Goal: Task Accomplishment & Management: Manage account settings

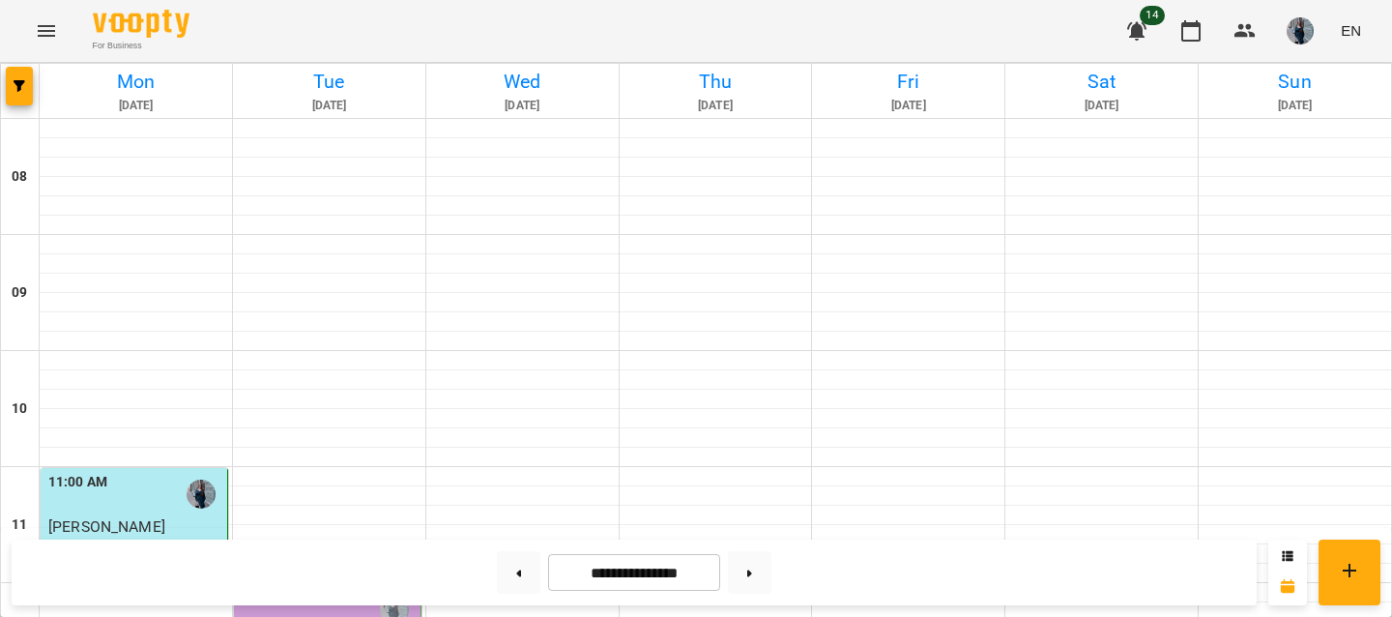
scroll to position [140, 0]
click at [310, 588] on div "12:00 PM" at bounding box center [329, 610] width 175 height 44
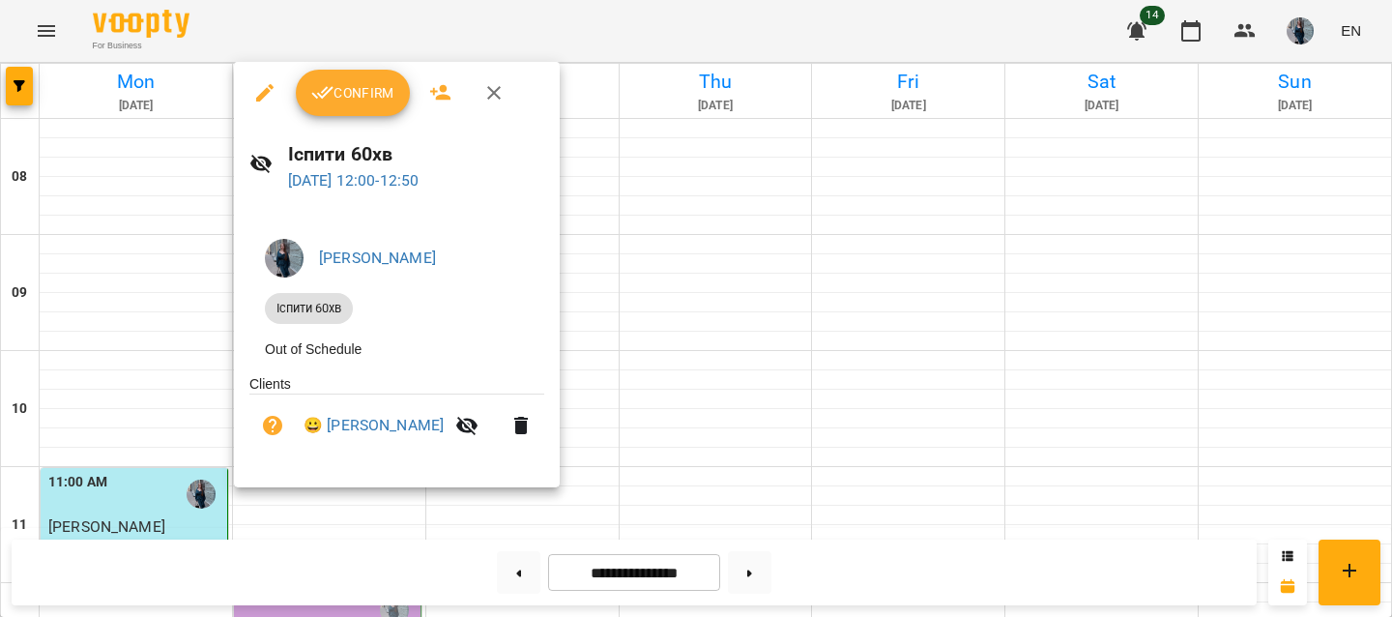
click at [353, 71] on button "Confirm" at bounding box center [353, 93] width 114 height 46
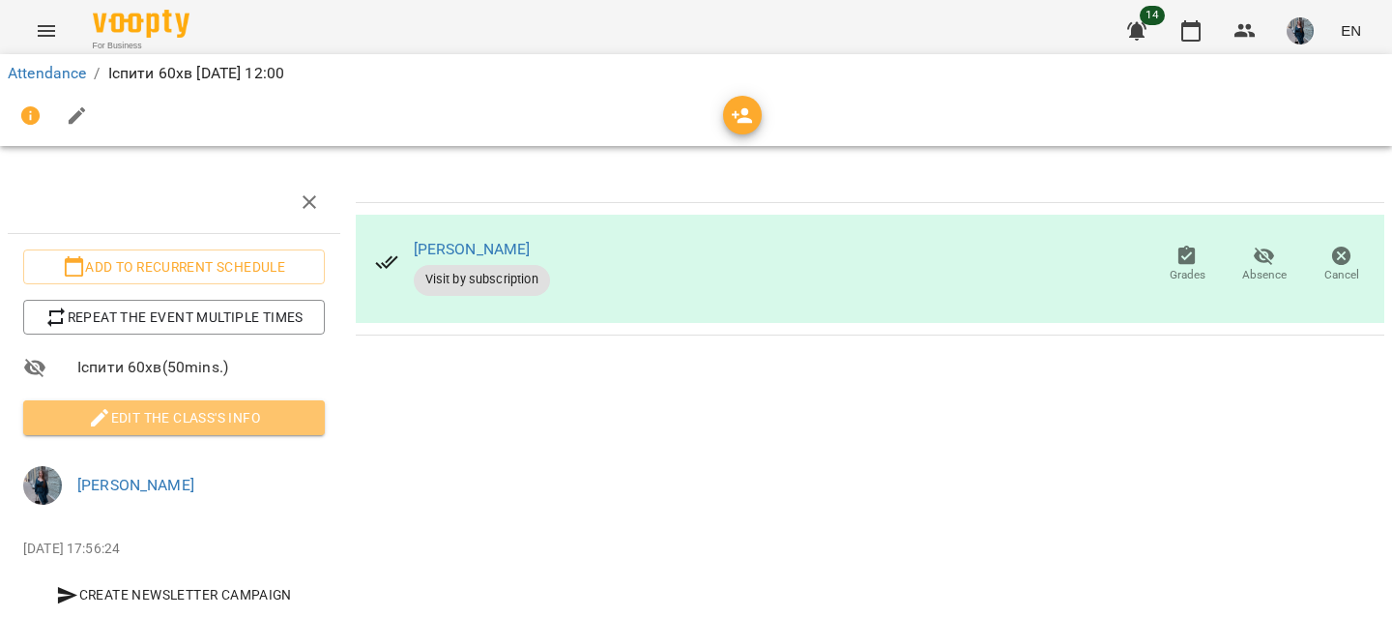
click at [157, 411] on span "Edit the class's Info" at bounding box center [174, 417] width 271 height 23
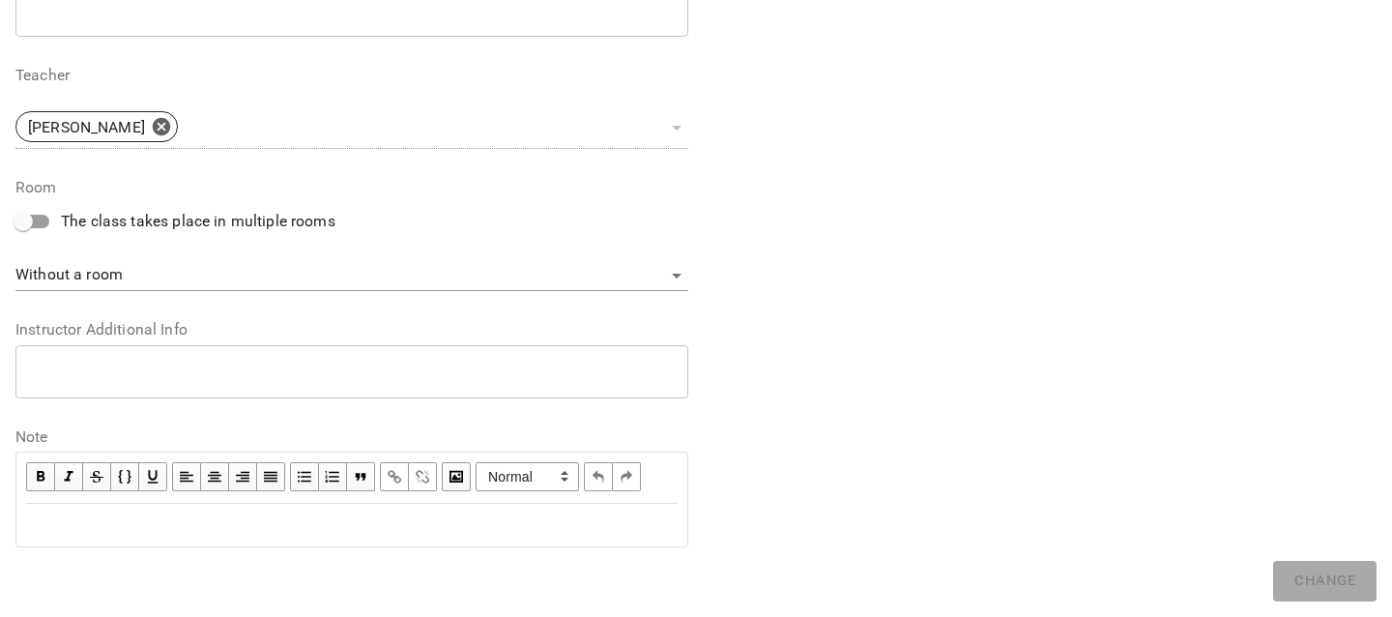
scroll to position [597, 0]
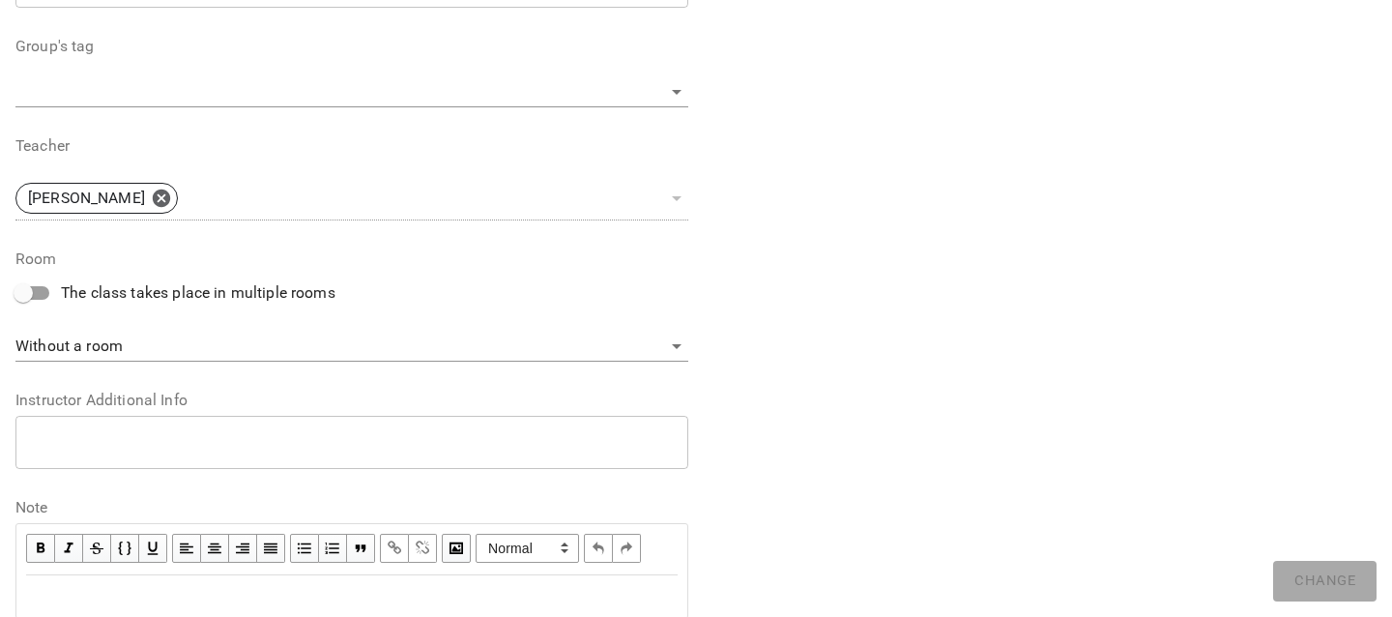
click at [141, 524] on div "**********" at bounding box center [351, 549] width 651 height 51
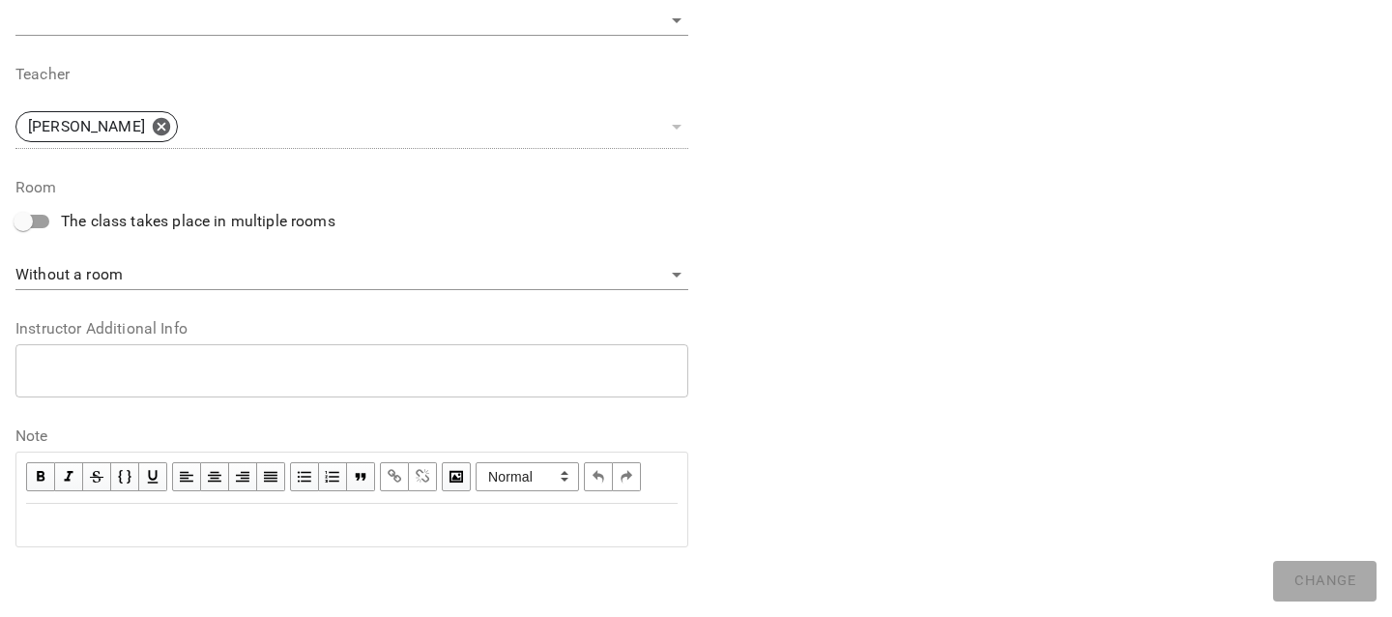
click at [265, 510] on div "Edit text" at bounding box center [351, 525] width 669 height 41
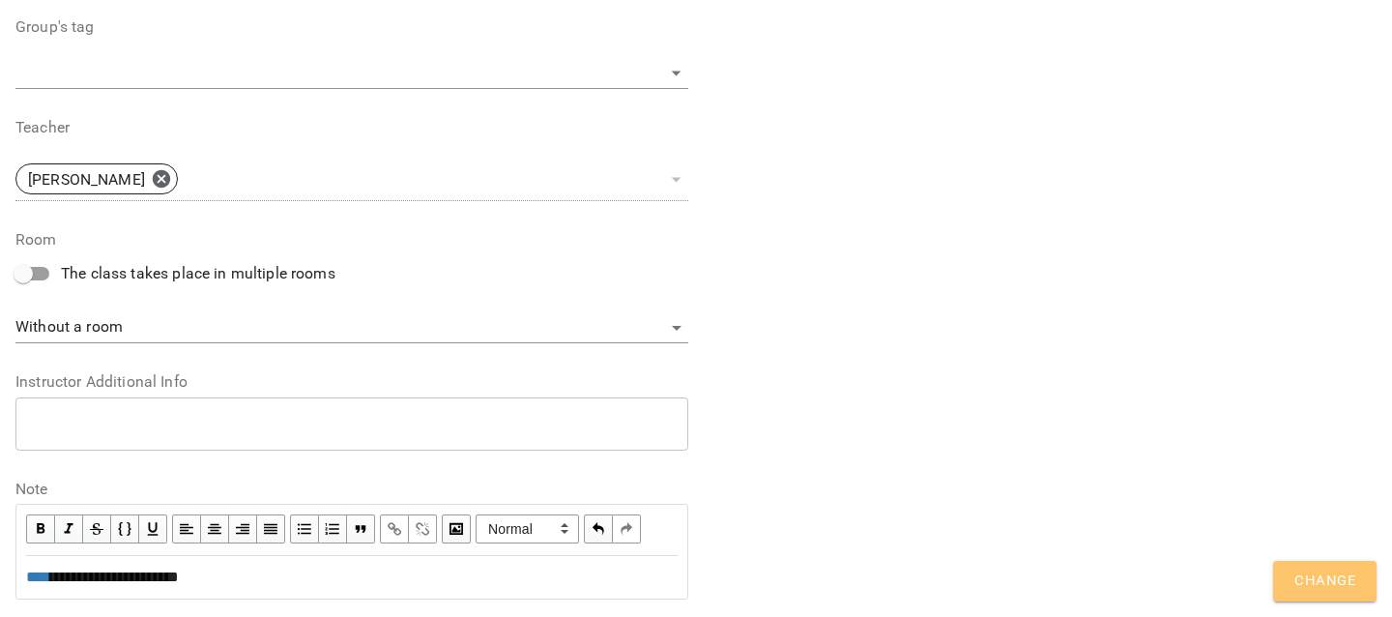
click at [1282, 580] on button "Change" at bounding box center [1324, 581] width 103 height 41
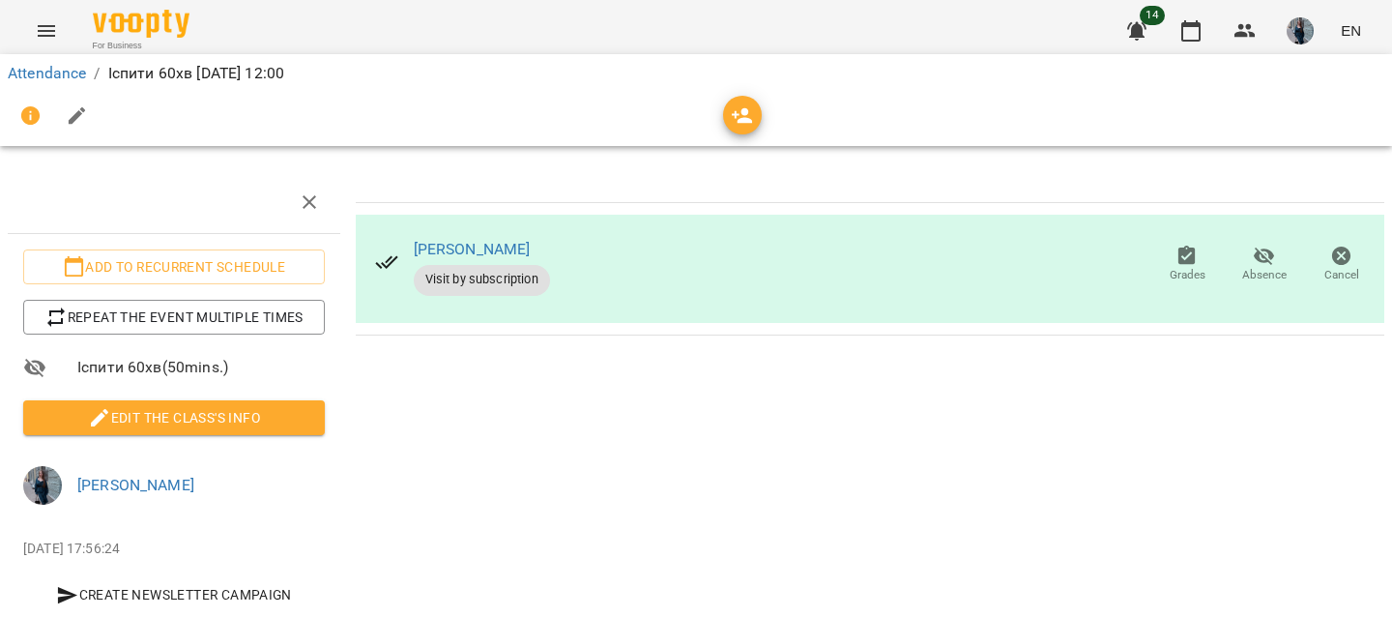
click at [236, 427] on span "Edit the class's Info" at bounding box center [174, 417] width 271 height 23
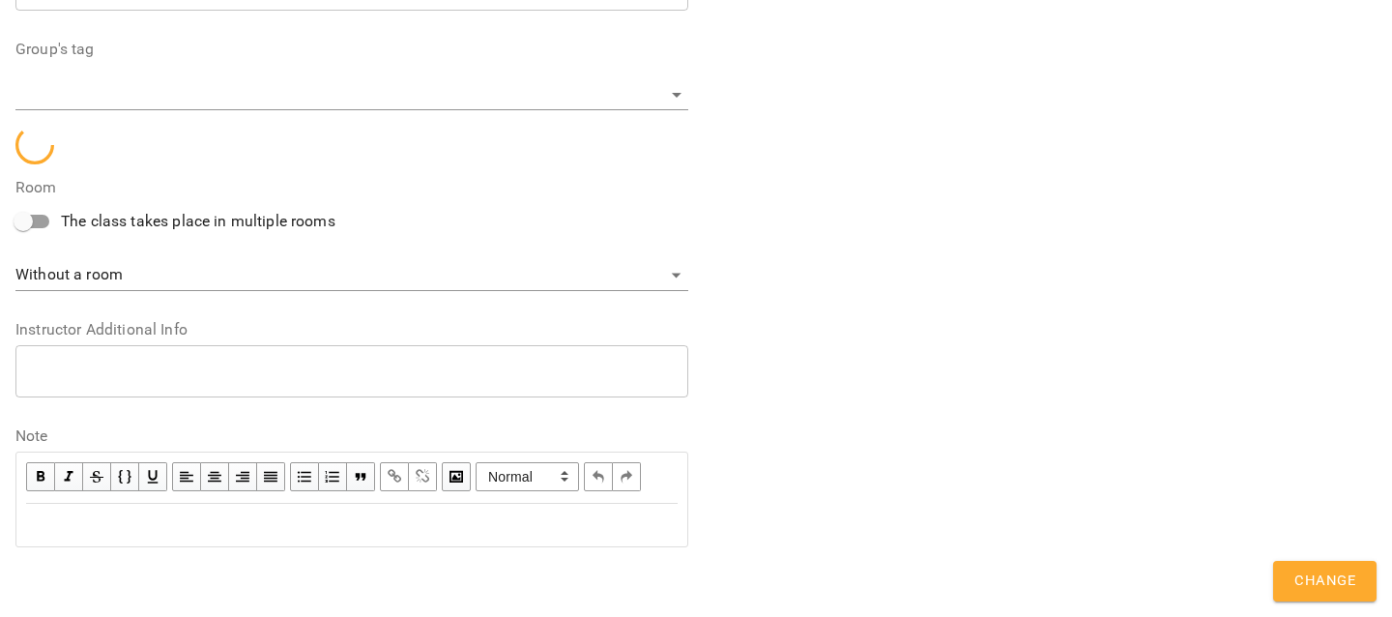
click at [140, 519] on div "Edit text" at bounding box center [351, 524] width 651 height 23
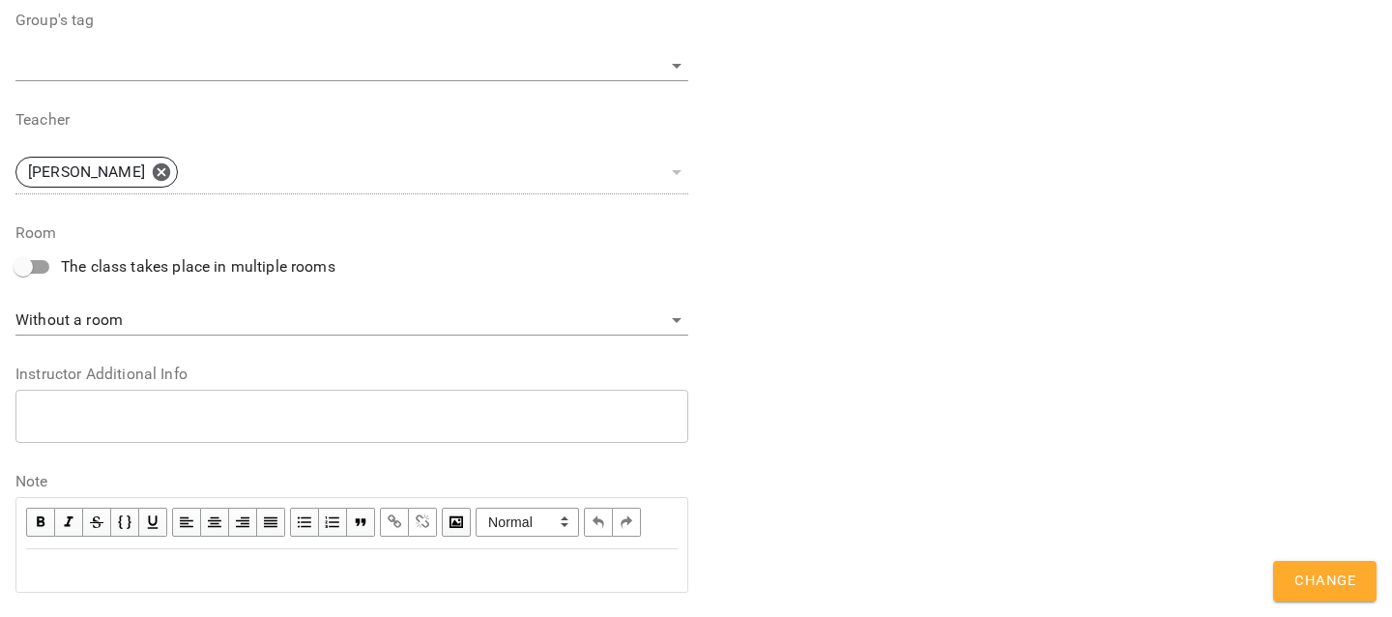
click at [83, 582] on div "Edit text" at bounding box center [351, 570] width 651 height 23
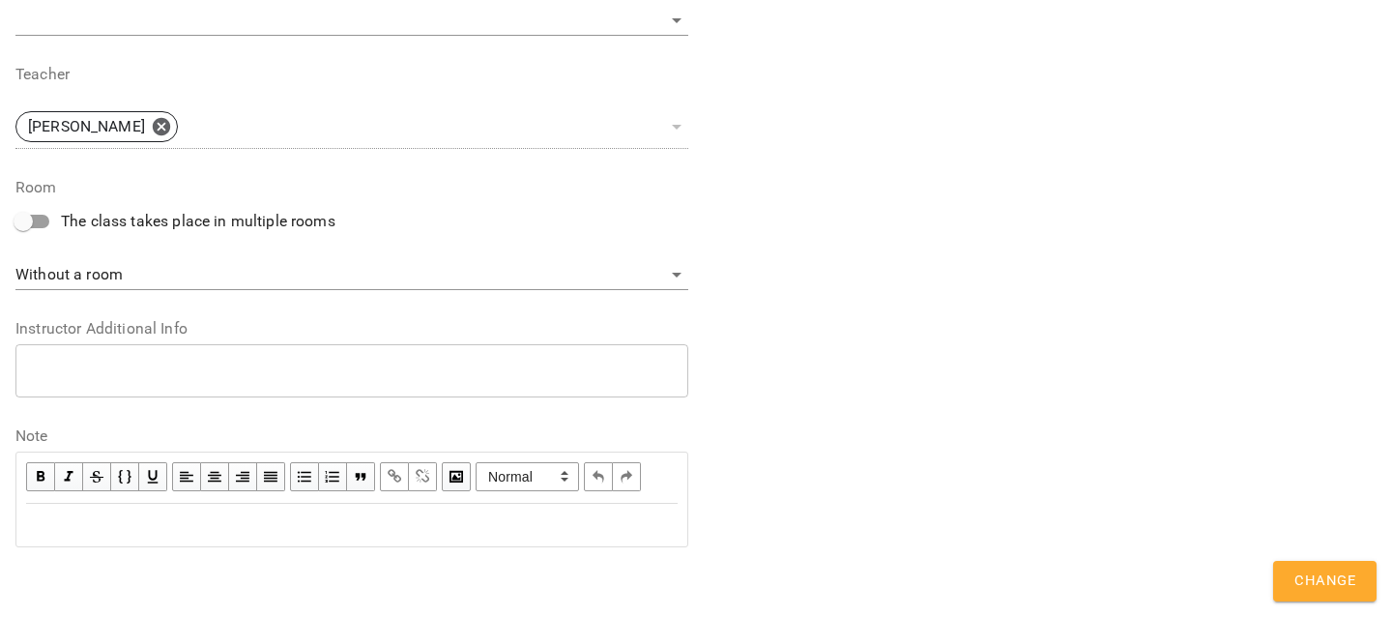
scroll to position [697, 0]
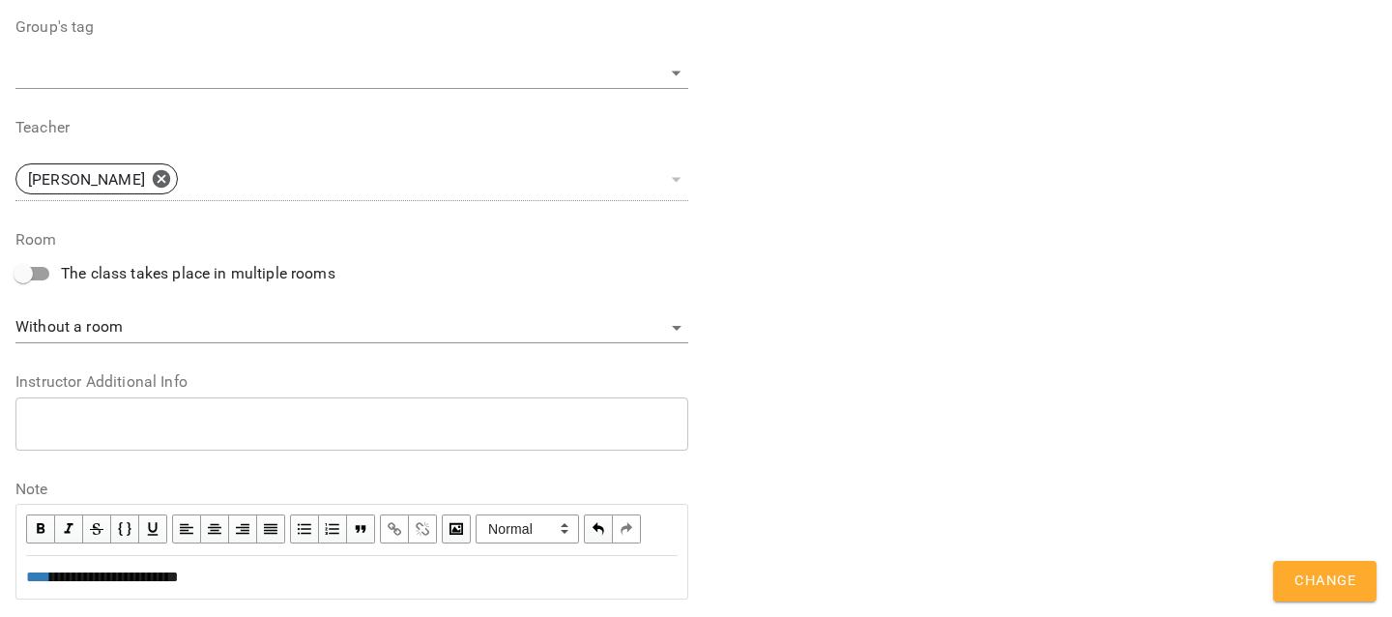
click at [1304, 583] on span "Change" at bounding box center [1324, 580] width 61 height 25
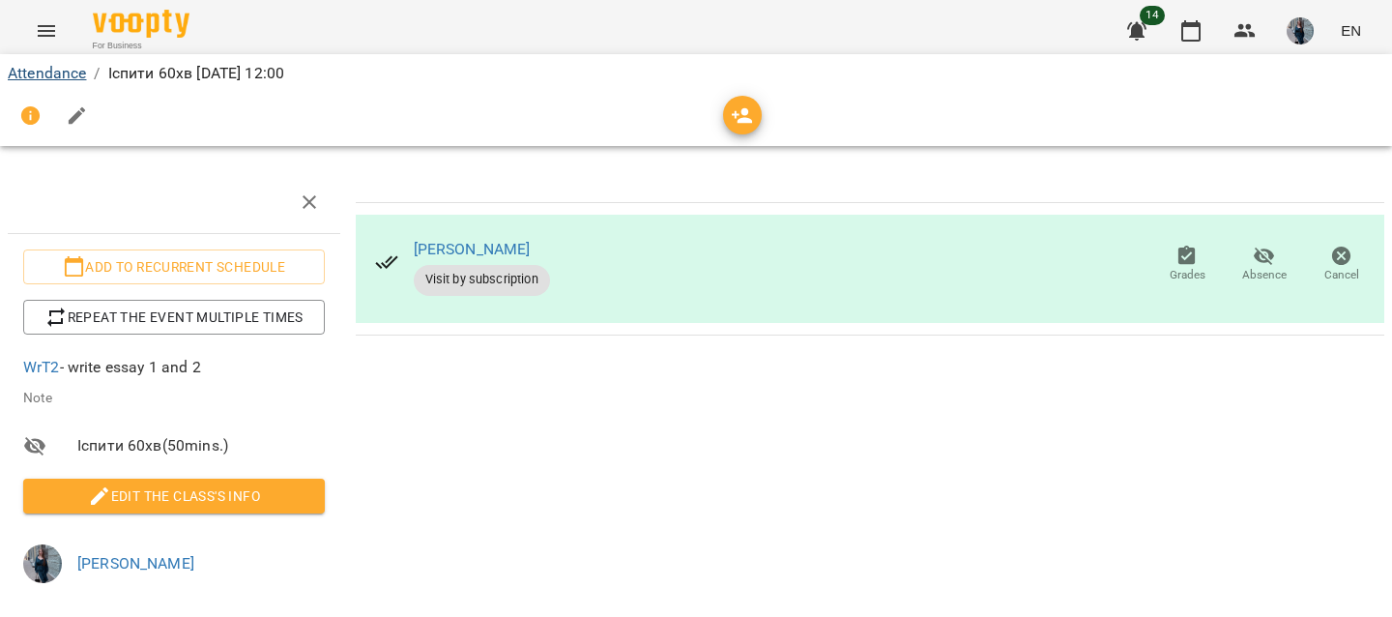
click at [45, 72] on link "Attendance" at bounding box center [47, 73] width 78 height 18
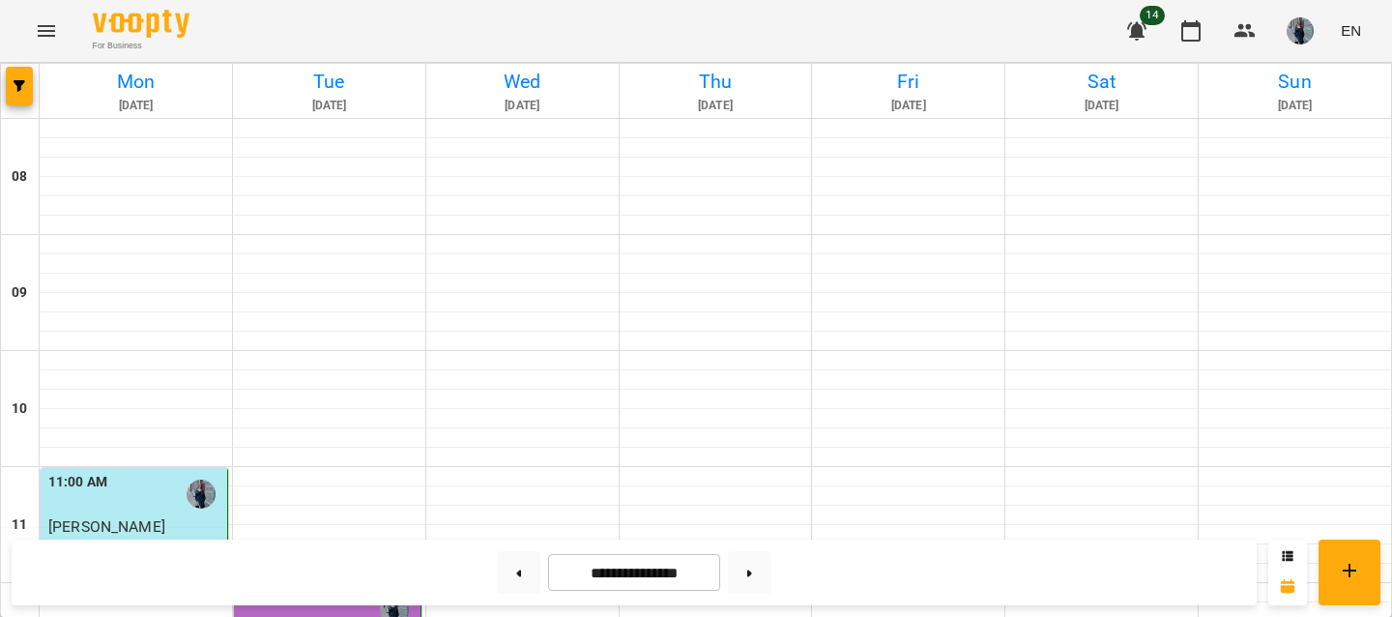
scroll to position [423, 0]
